Goal: Task Accomplishment & Management: Use online tool/utility

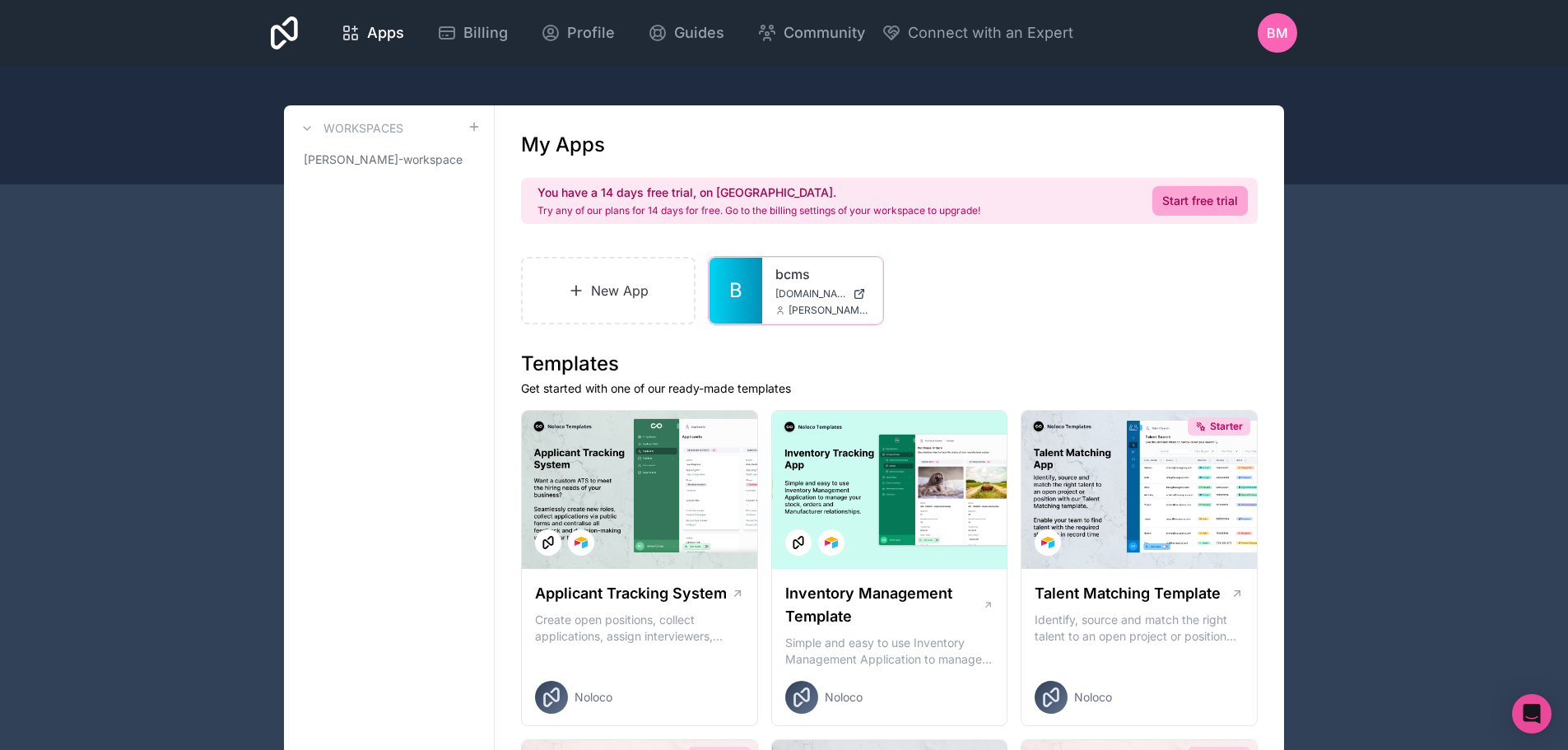
click at [0, 0] on icon at bounding box center [0, 0] width 0 height 0
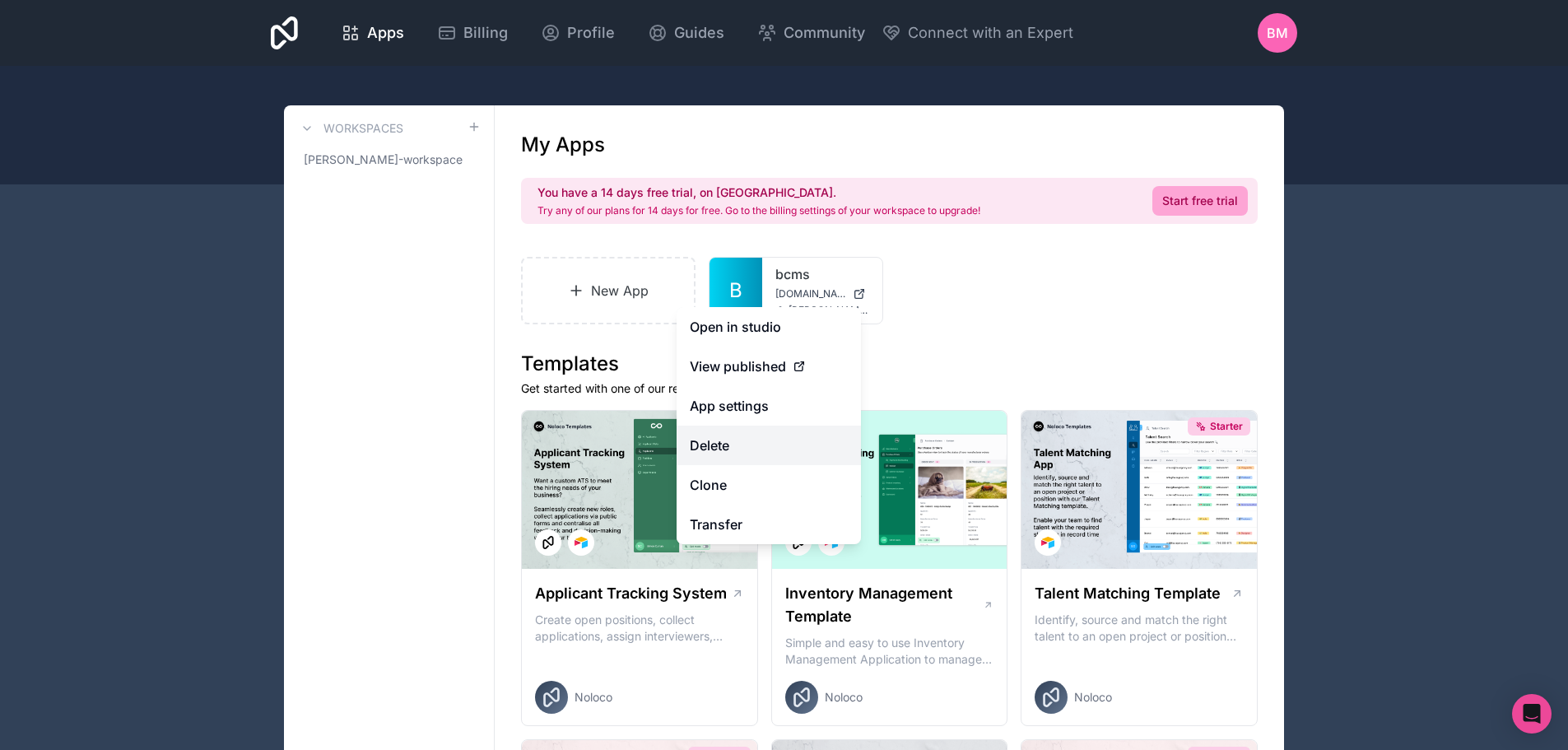
click at [729, 434] on button "Delete" at bounding box center [769, 446] width 184 height 40
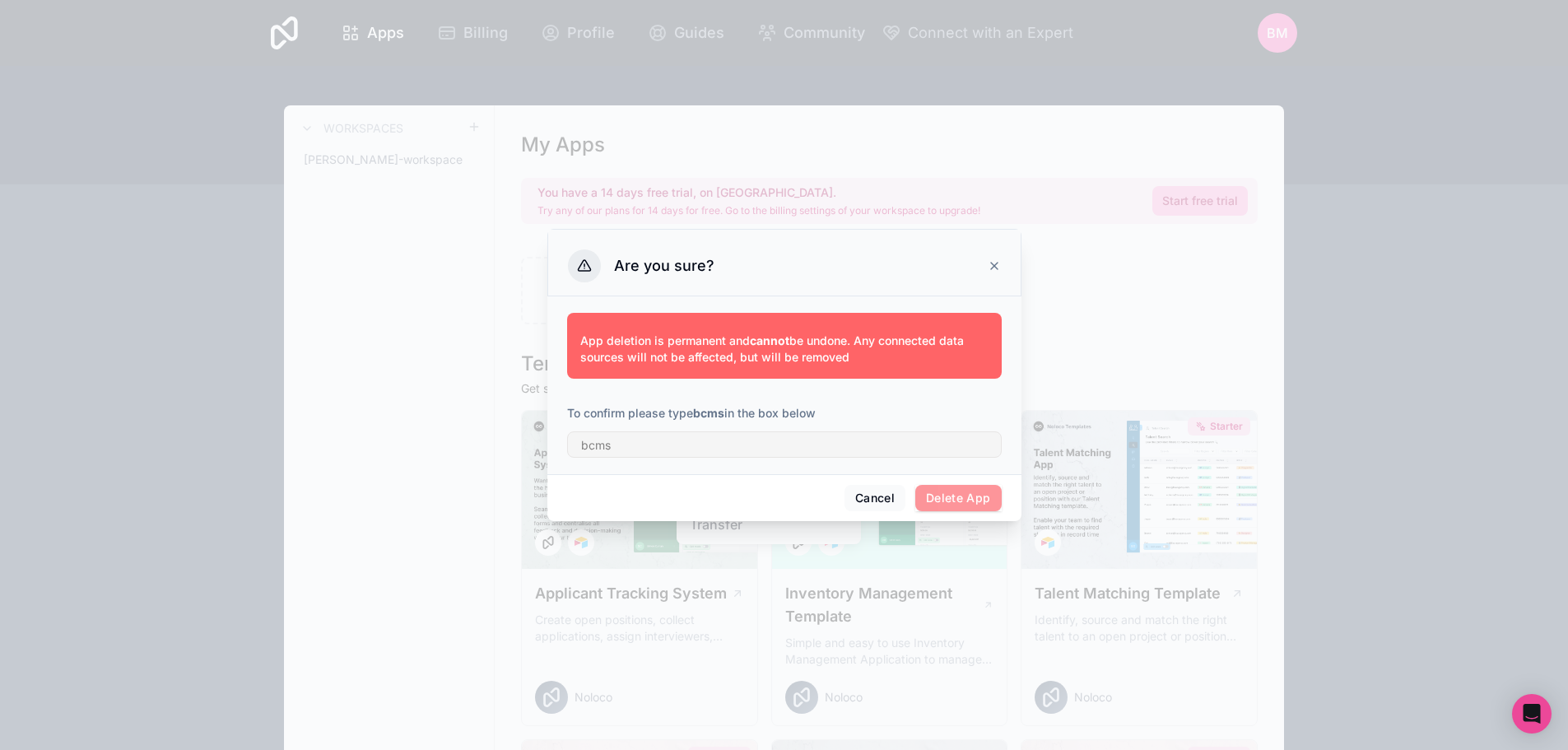
click at [705, 412] on strong "bcms" at bounding box center [708, 413] width 31 height 14
copy p "bcms"
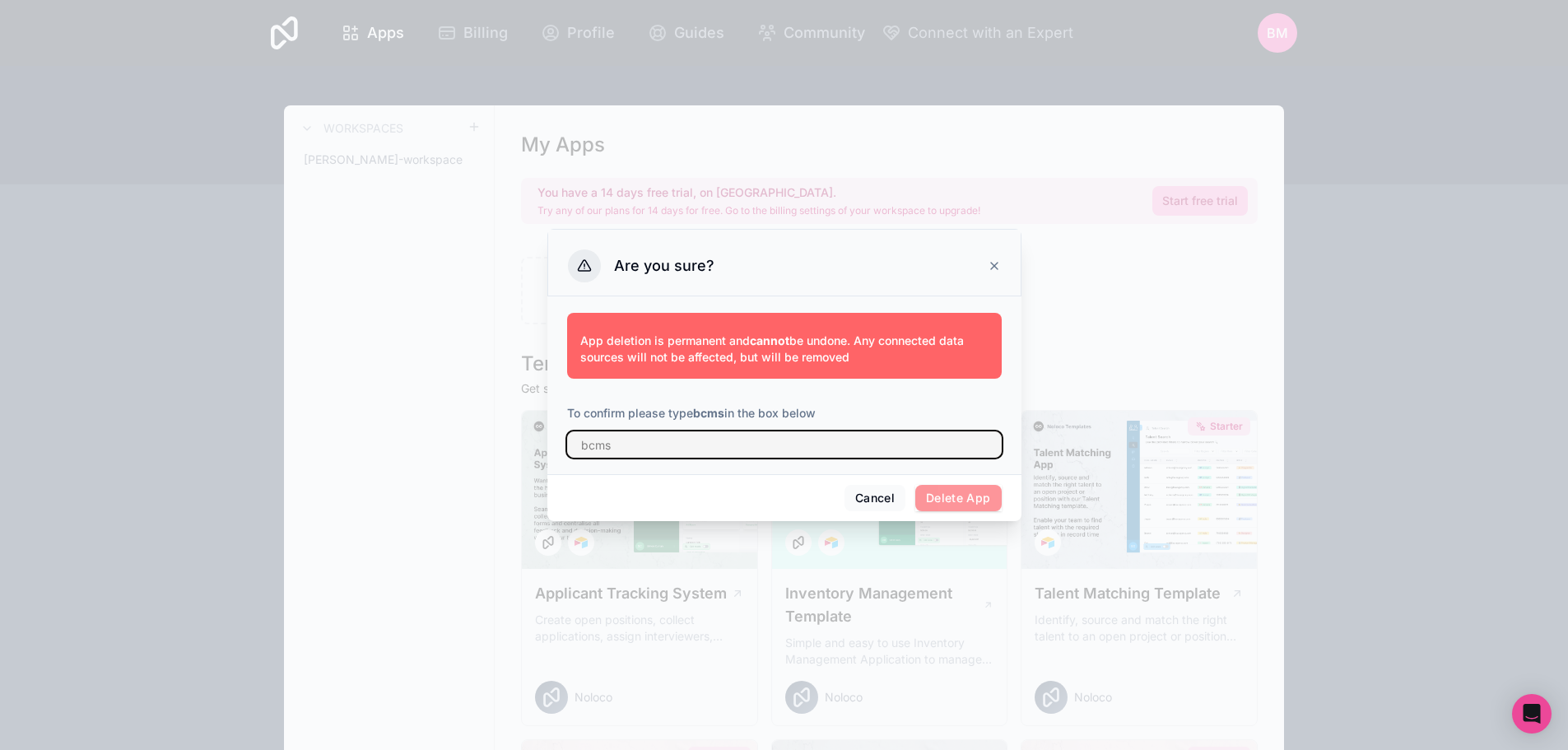
click at [683, 450] on input "text" at bounding box center [784, 445] width 435 height 26
paste input "bcms"
type input "bcms"
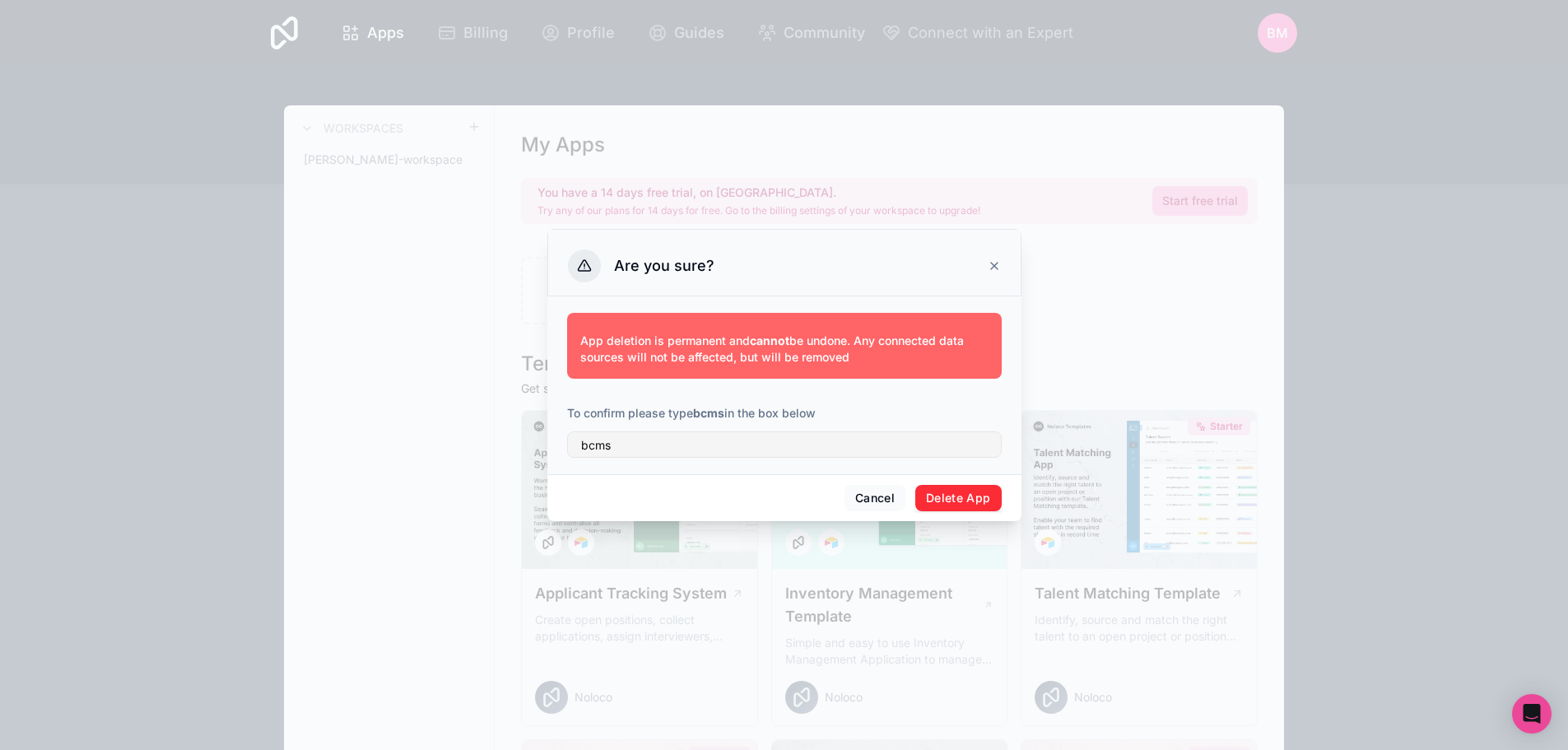
click at [936, 495] on button "Delete App" at bounding box center [958, 498] width 87 height 26
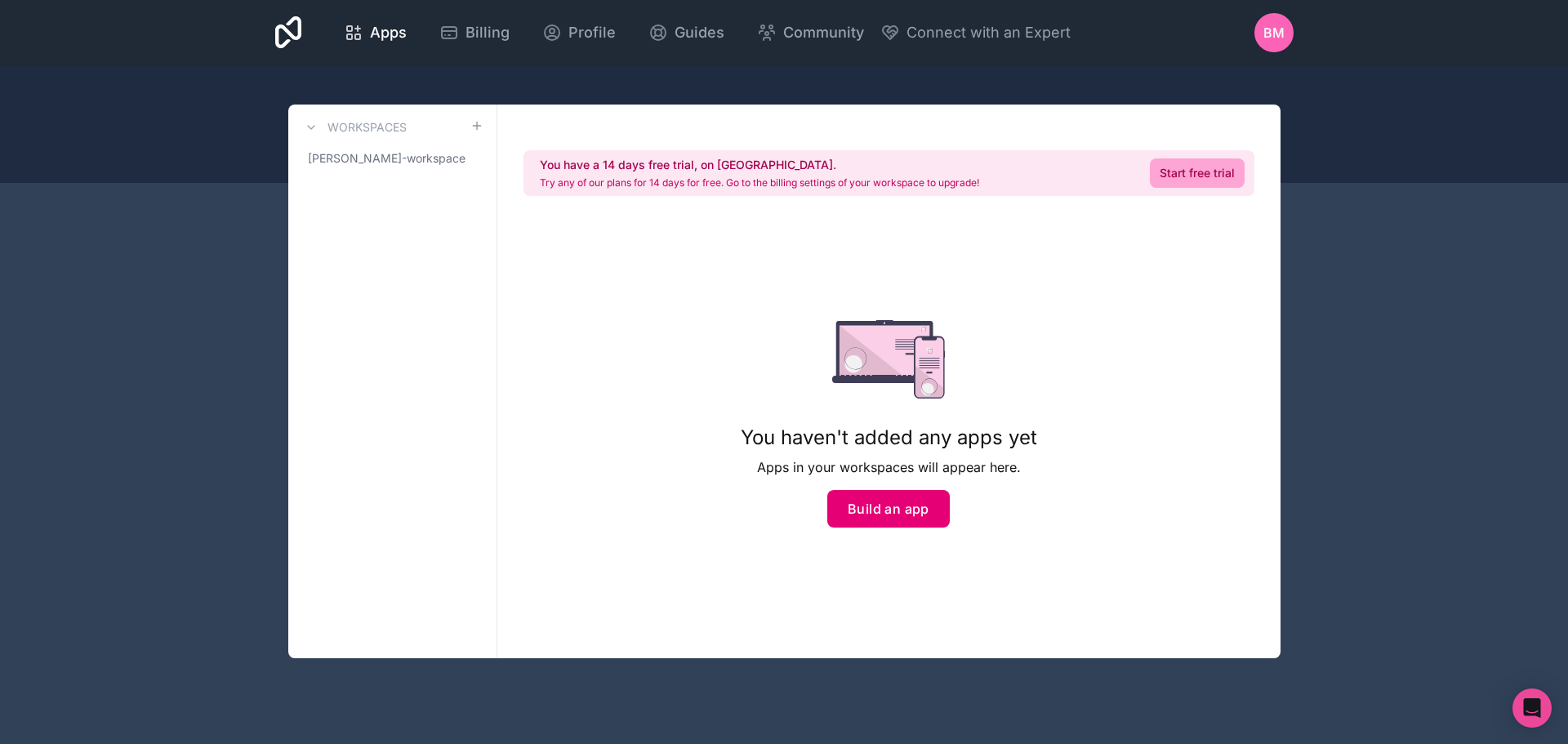
click at [898, 492] on button "Build an app" at bounding box center [889, 509] width 122 height 37
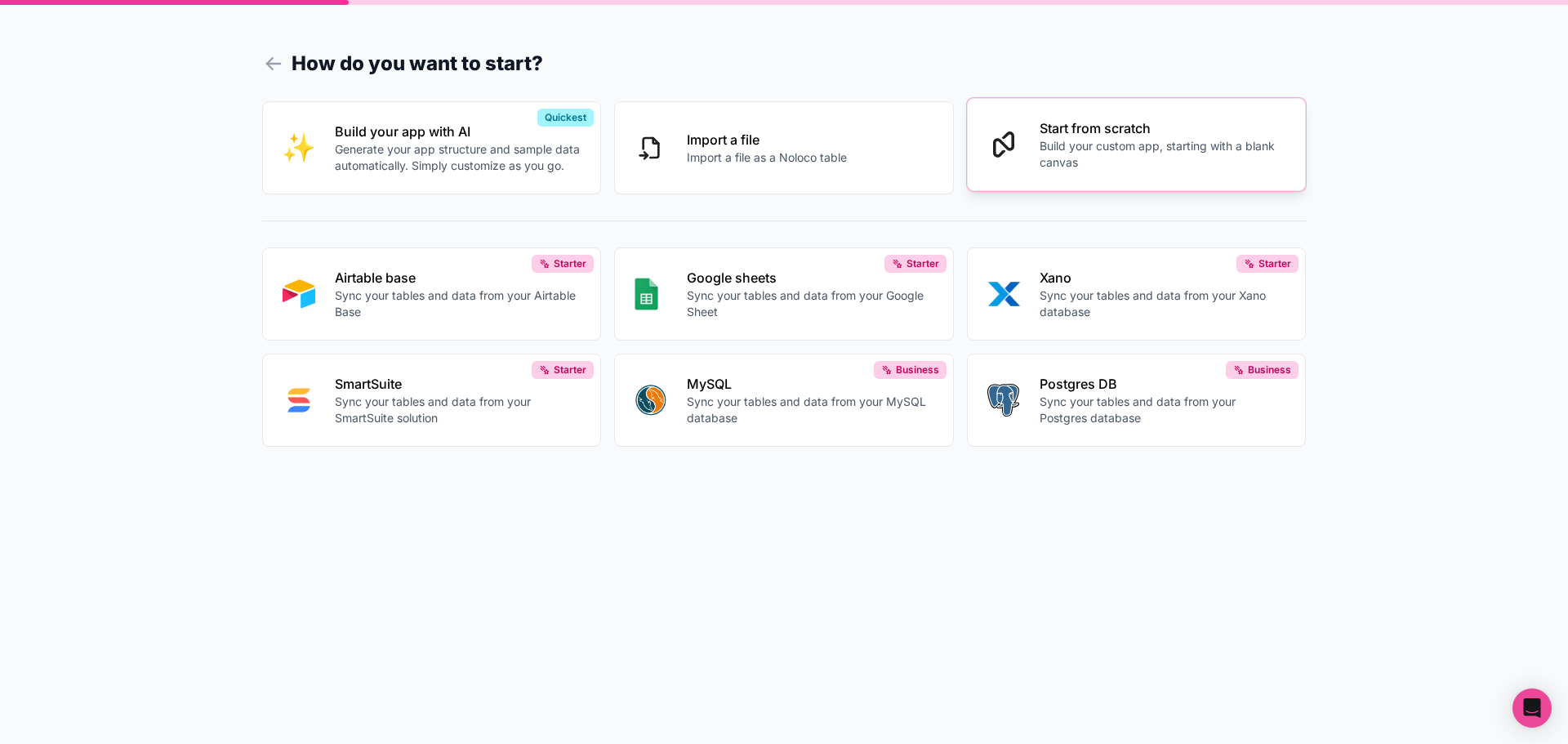
click at [1074, 156] on p "Build your custom app, starting with a blank canvas" at bounding box center [1163, 154] width 247 height 33
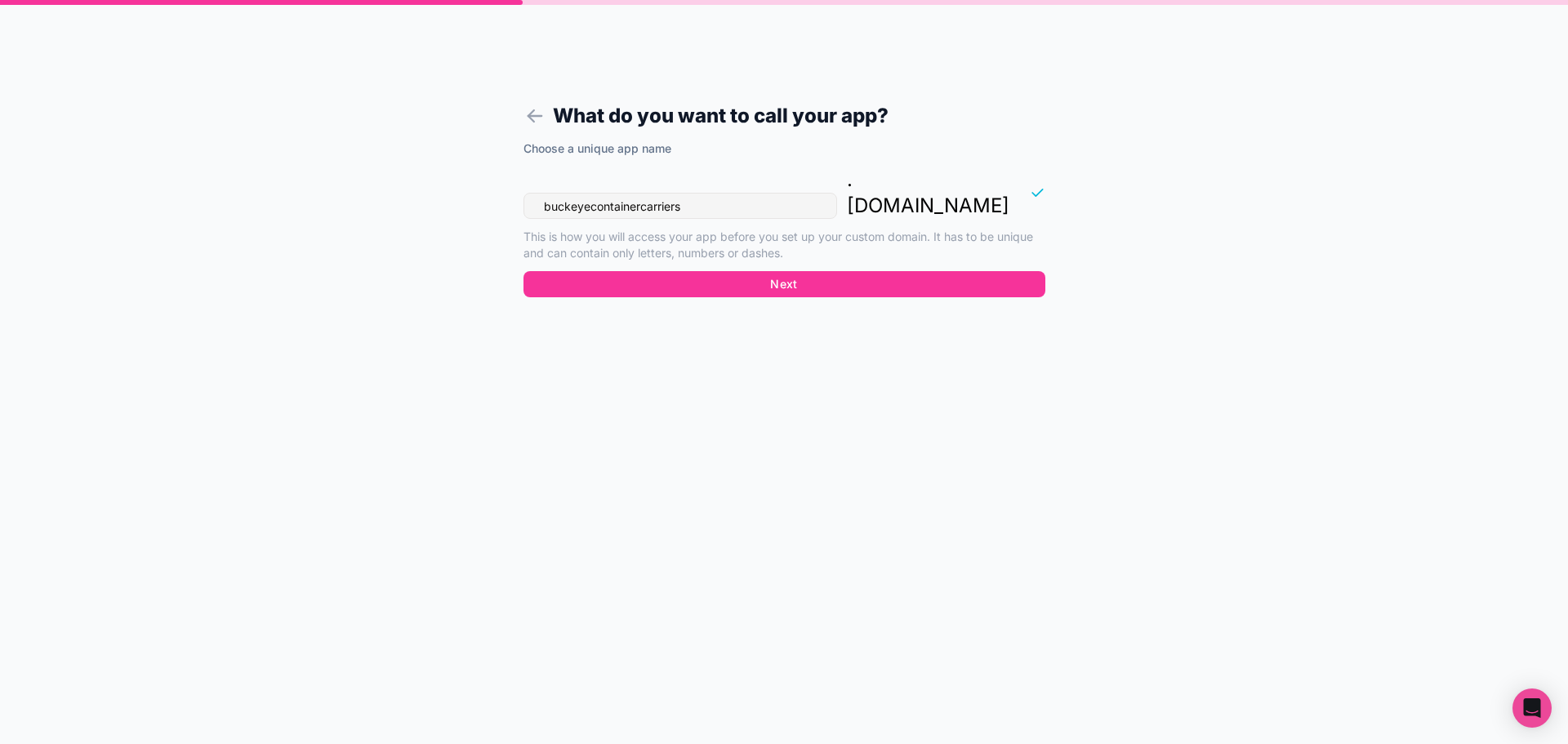
drag, startPoint x: 659, startPoint y: 183, endPoint x: 491, endPoint y: 183, distance: 168.0
click at [491, 183] on form "What do you want to call your app? Choose a unique app name buckeyecontainercar…" at bounding box center [784, 392] width 626 height 705
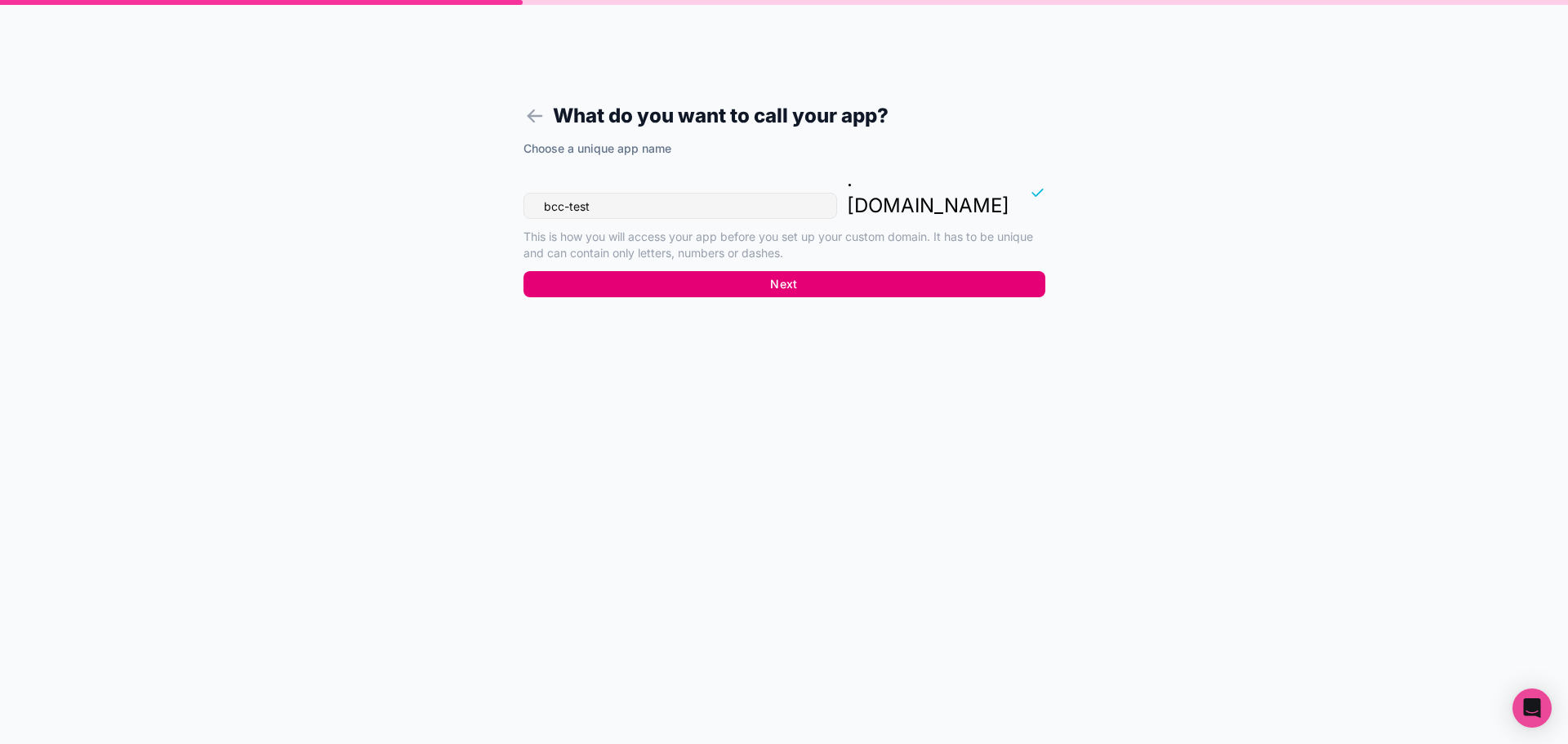
type input "bcc-test"
click at [749, 271] on button "Next" at bounding box center [784, 284] width 522 height 26
